Goal: Task Accomplishment & Management: Use online tool/utility

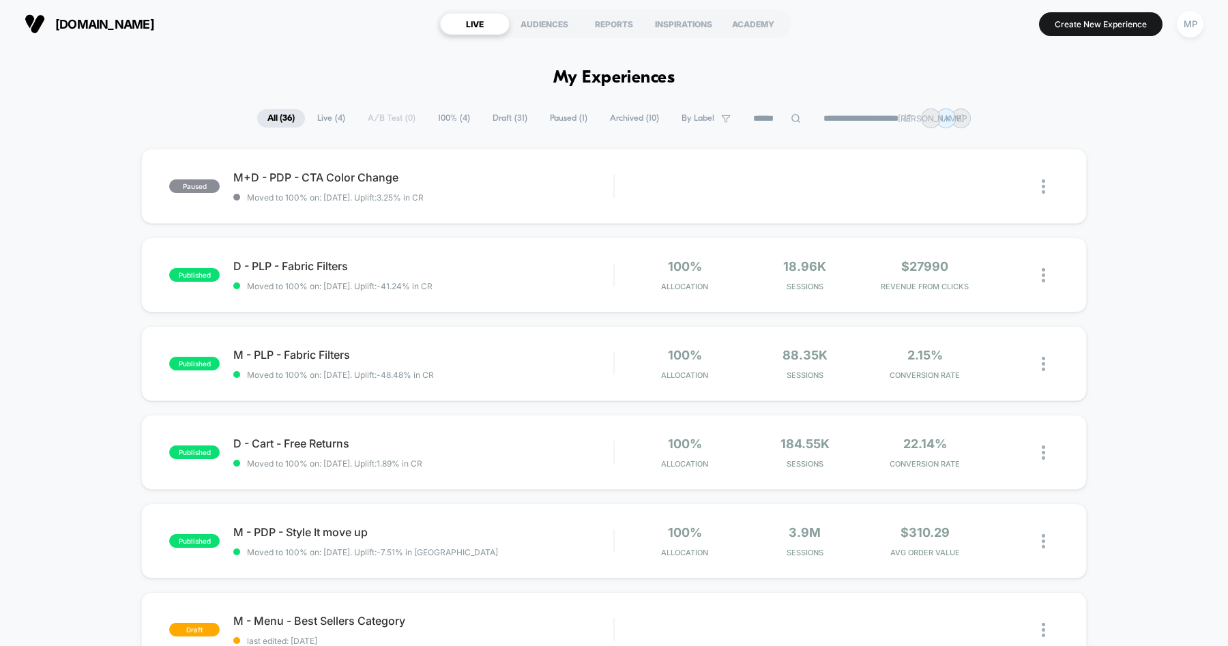
click at [498, 118] on span "Draft ( 31 )" at bounding box center [509, 118] width 55 height 18
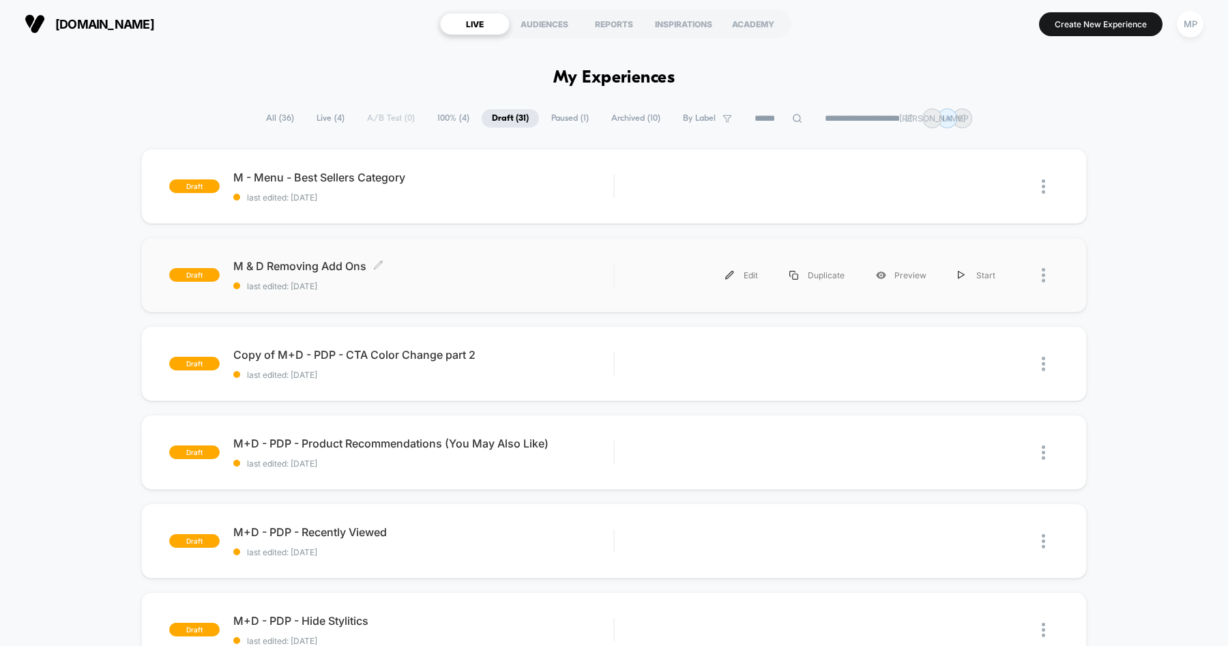
click at [484, 265] on span "M & D Removing Add Ons Click to edit experience details" at bounding box center [423, 266] width 380 height 14
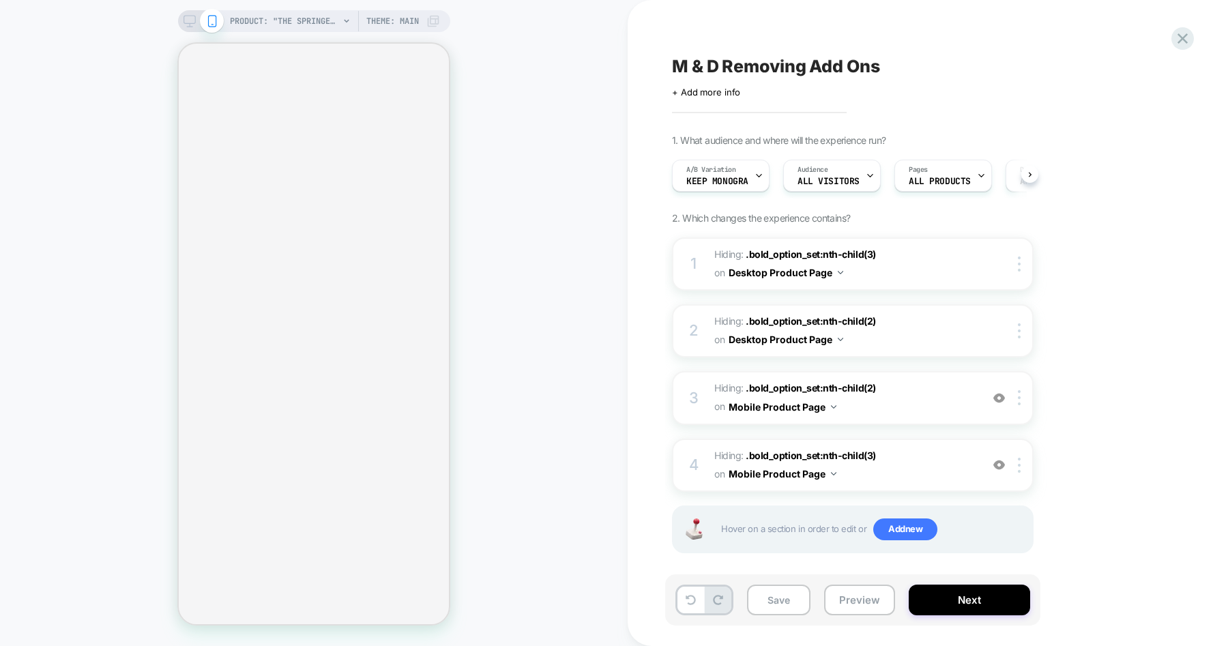
scroll to position [0, 1]
